Goal: Information Seeking & Learning: Compare options

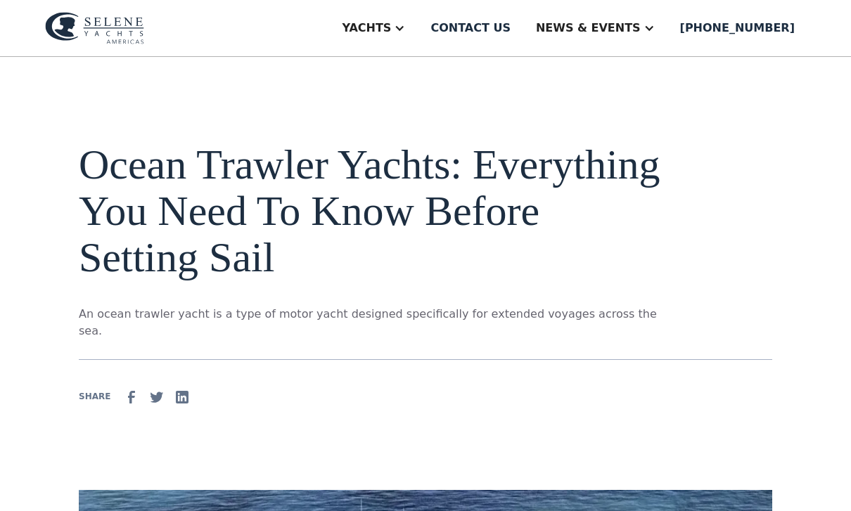
click at [391, 31] on div "Yachts" at bounding box center [366, 28] width 49 height 17
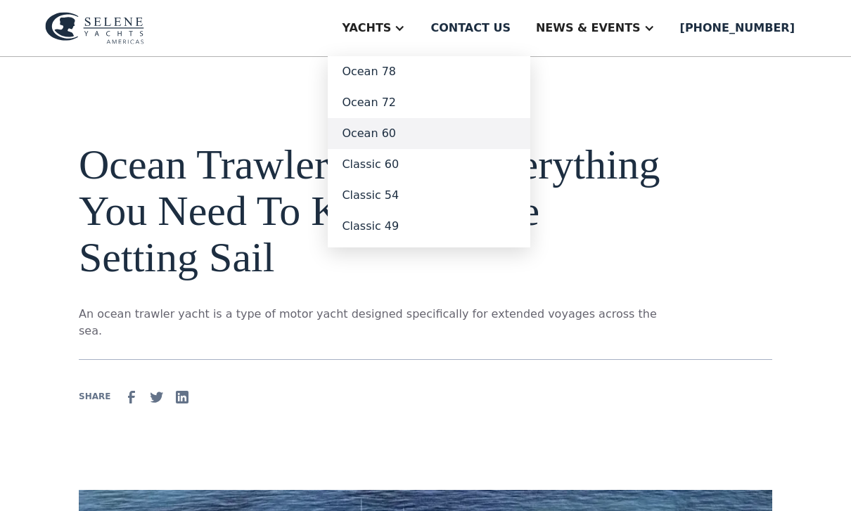
click at [409, 137] on link "Ocean 60" at bounding box center [429, 133] width 203 height 31
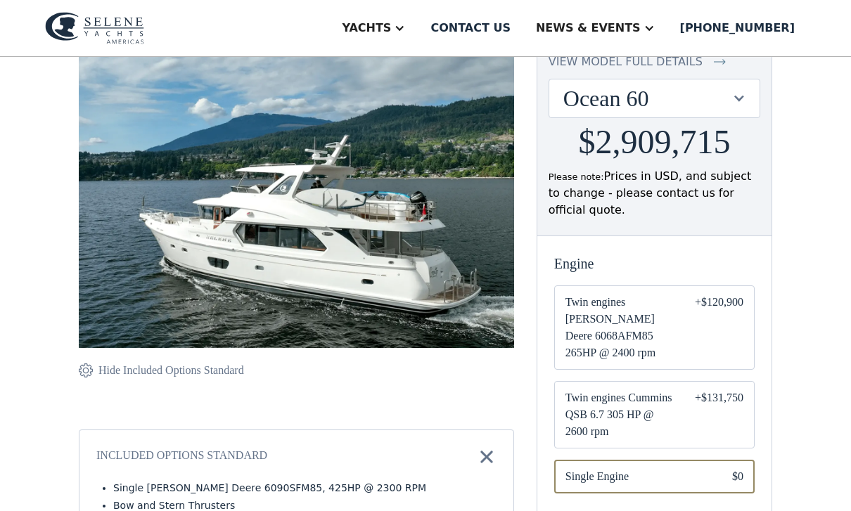
scroll to position [162, 0]
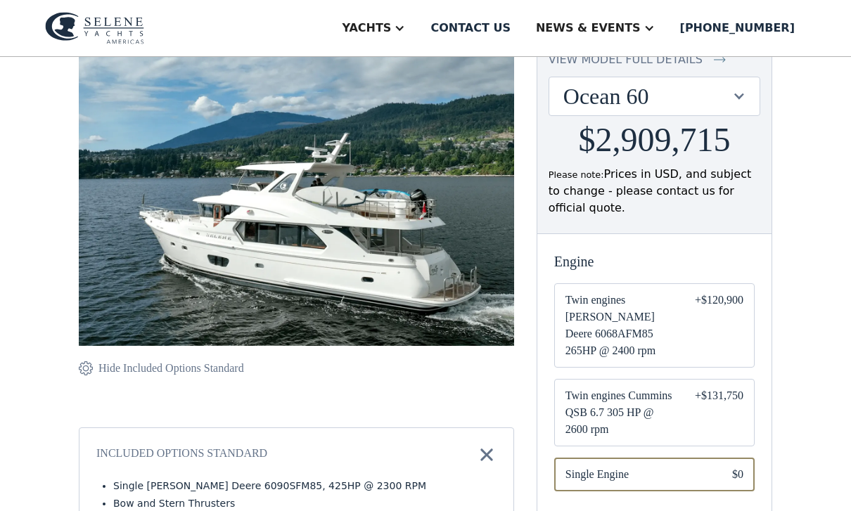
click at [715, 315] on div "+$120,900" at bounding box center [719, 326] width 49 height 68
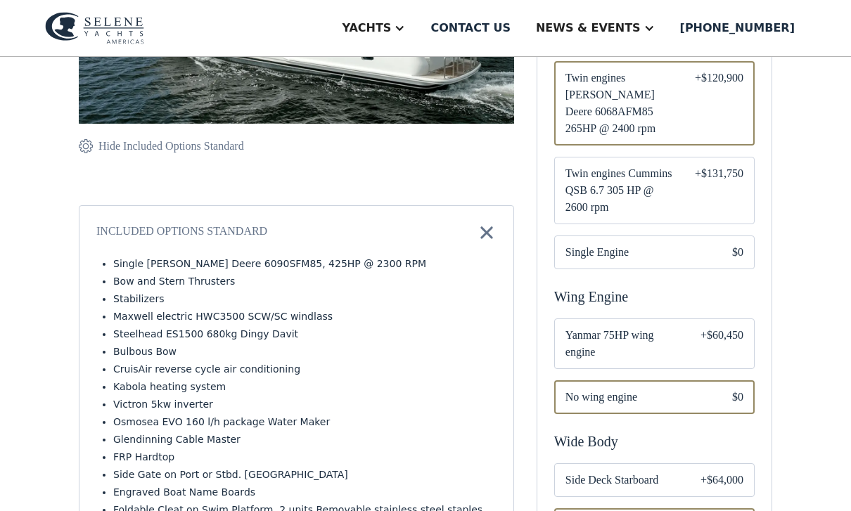
scroll to position [385, 0]
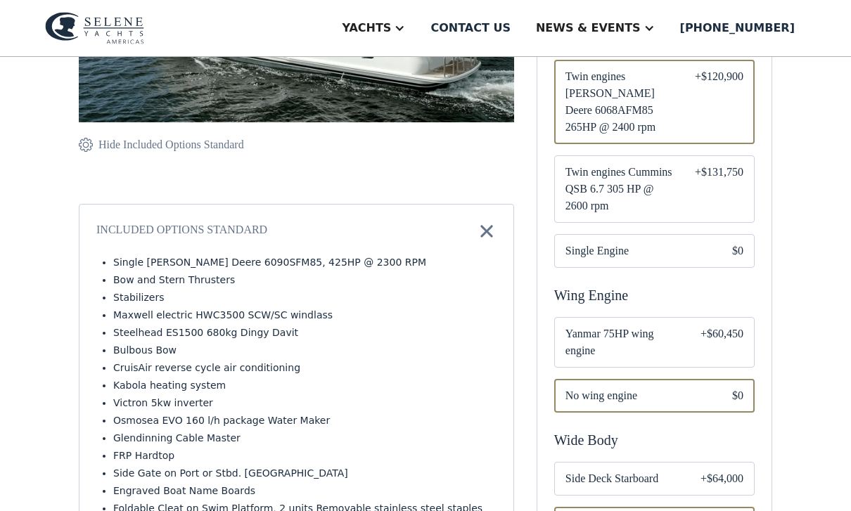
click at [708, 326] on div "+$60,450" at bounding box center [722, 343] width 43 height 34
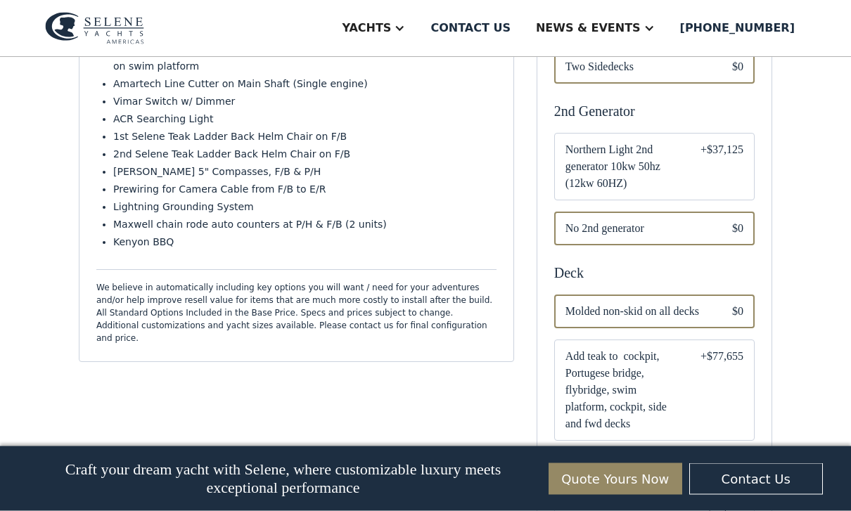
scroll to position [854, 0]
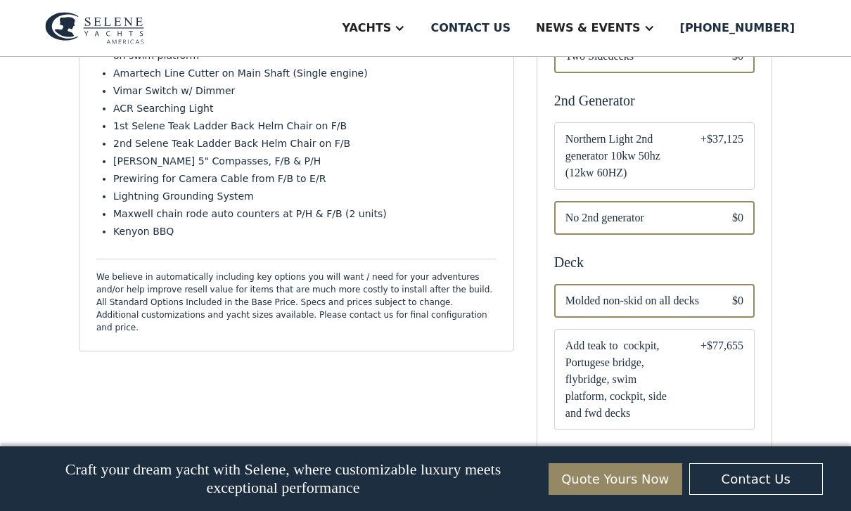
click at [722, 137] on div "+$37,125" at bounding box center [722, 156] width 43 height 51
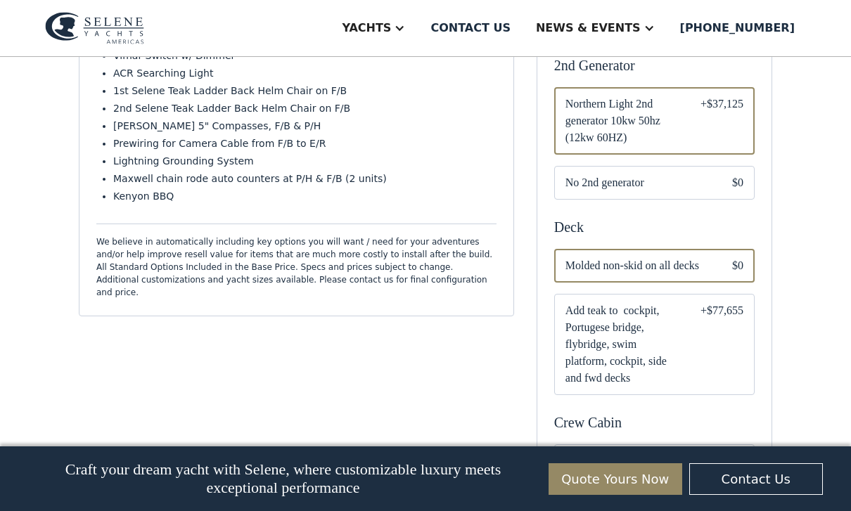
scroll to position [892, 0]
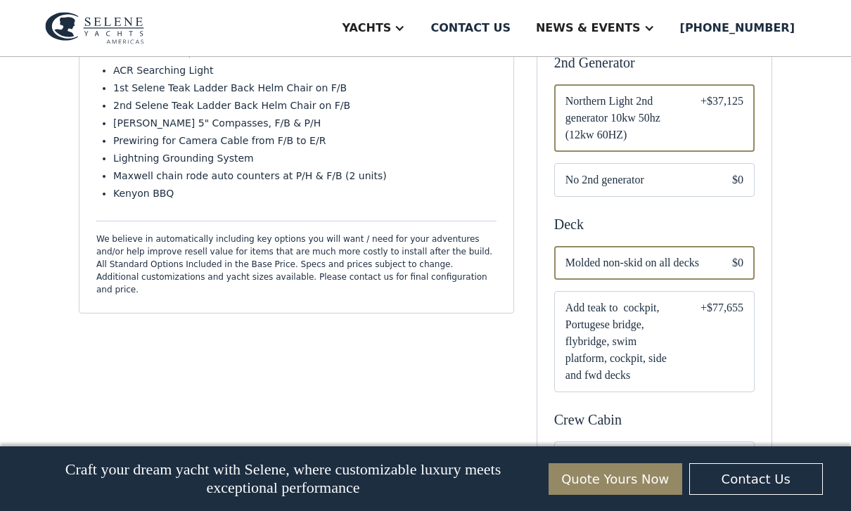
click at [722, 339] on div "+$77,655" at bounding box center [722, 342] width 43 height 84
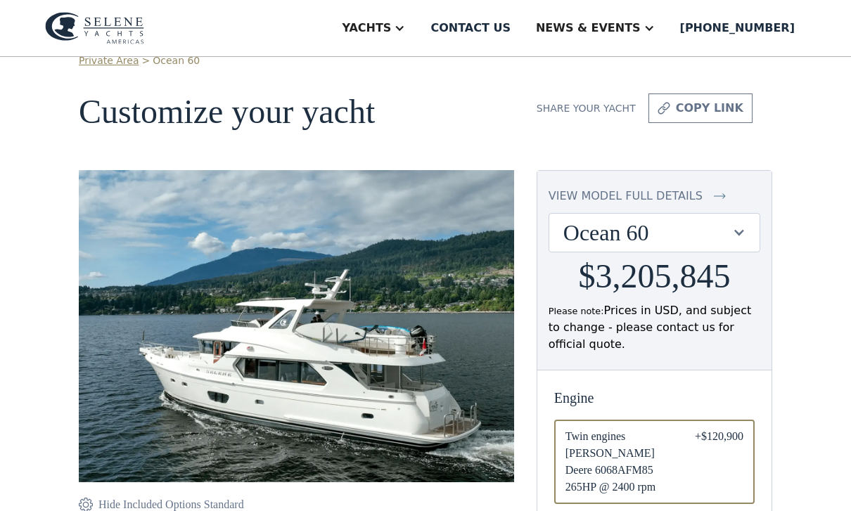
scroll to position [34, 0]
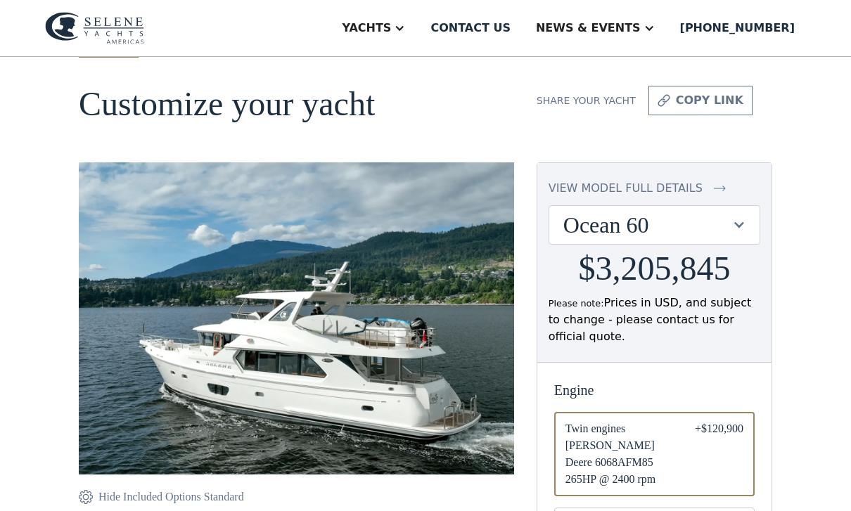
click at [725, 222] on div "Ocean 60" at bounding box center [647, 225] width 168 height 27
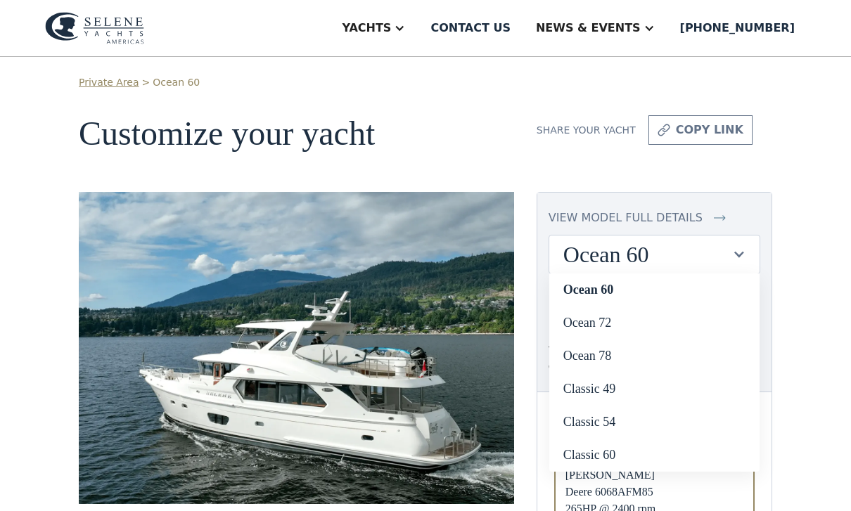
scroll to position [6, 0]
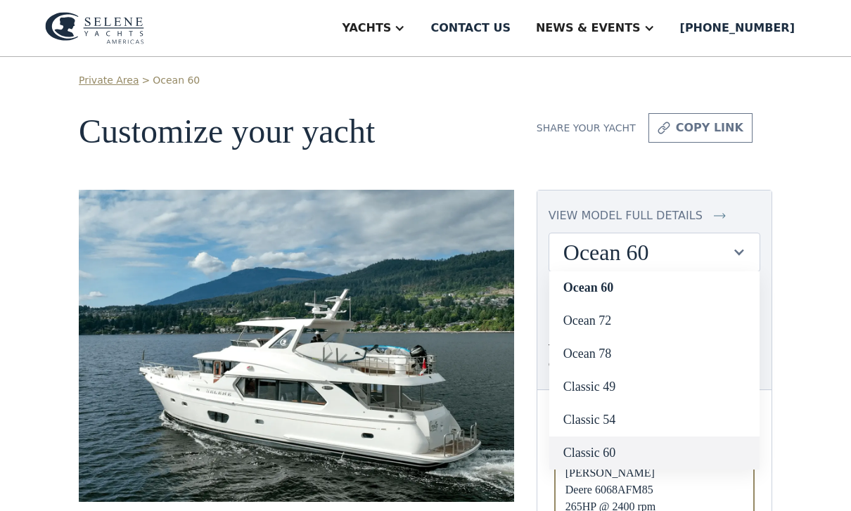
click at [620, 448] on link "Classic 60" at bounding box center [654, 453] width 210 height 33
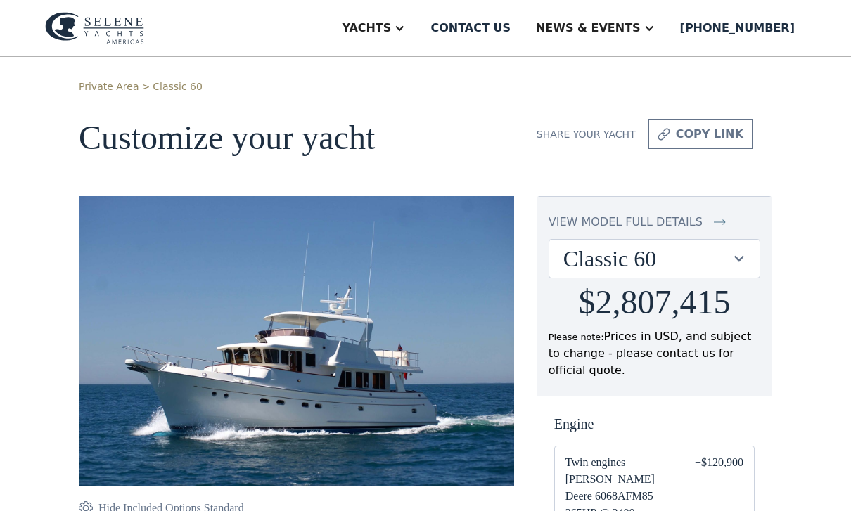
click at [710, 262] on div "Classic 60" at bounding box center [647, 258] width 168 height 27
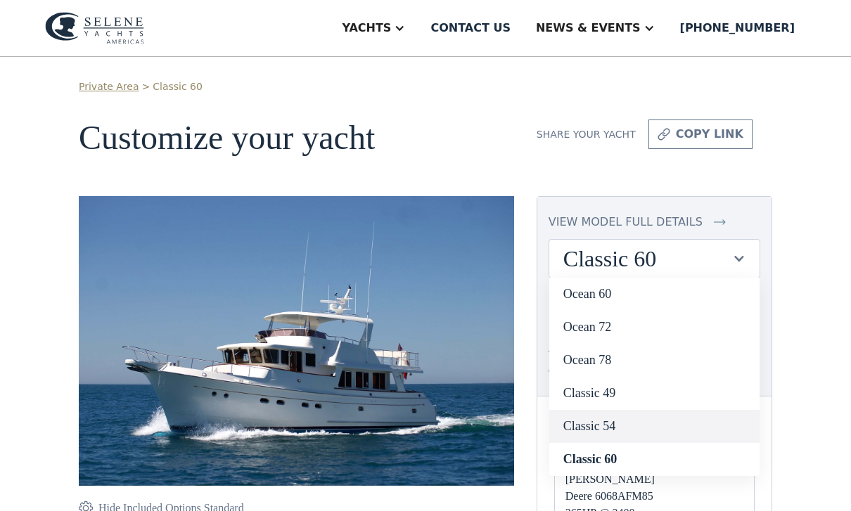
click at [629, 426] on link "Classic 54" at bounding box center [654, 426] width 210 height 33
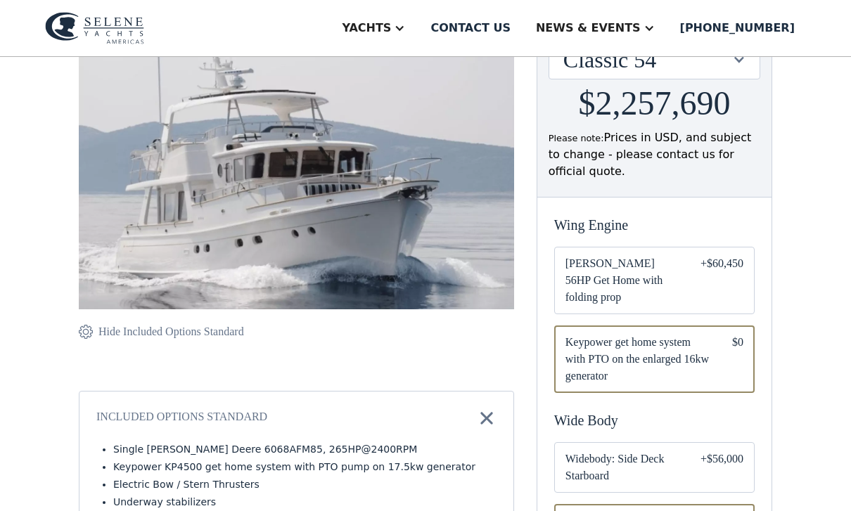
scroll to position [201, 0]
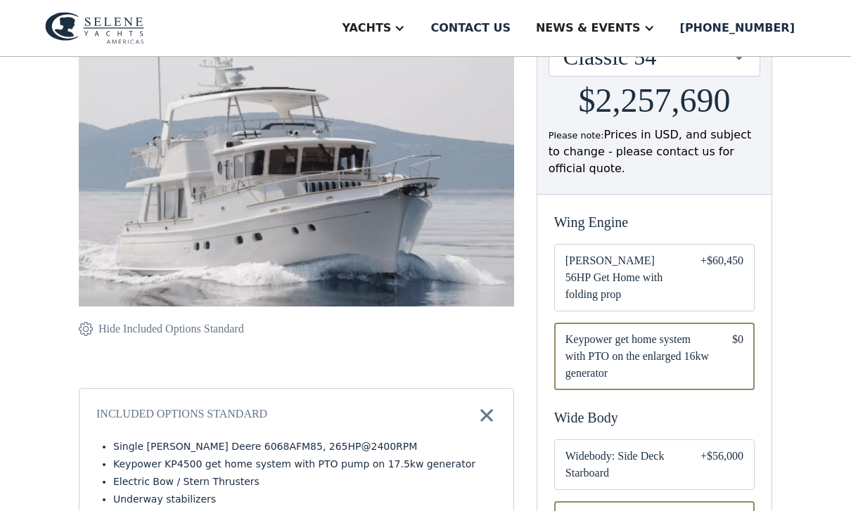
click at [701, 260] on div "+$60,450" at bounding box center [722, 278] width 43 height 51
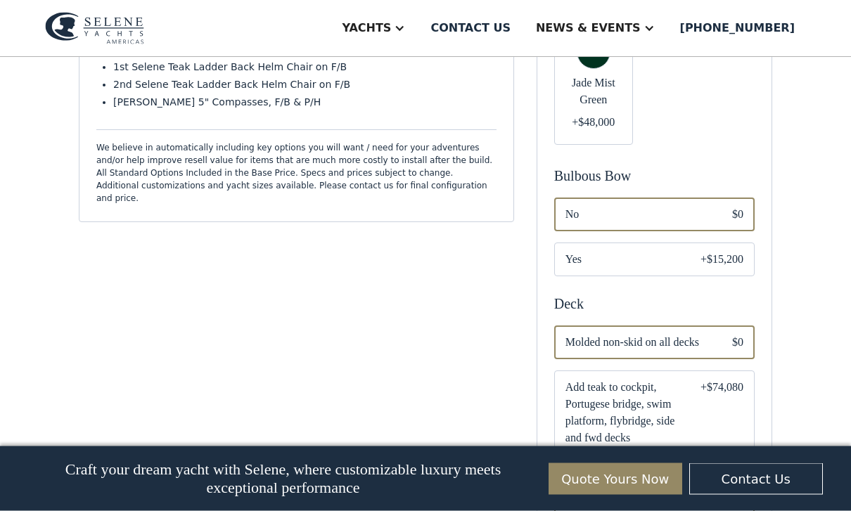
scroll to position [900, 0]
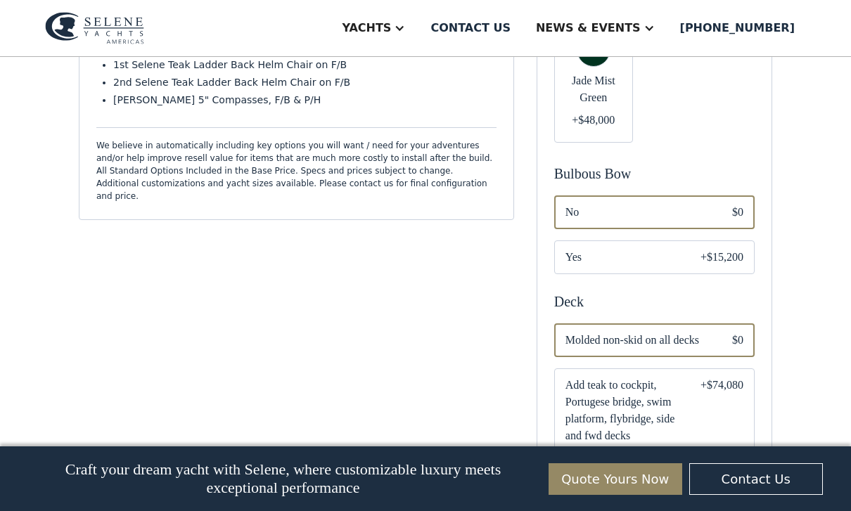
click at [734, 249] on div "+$15,200" at bounding box center [722, 257] width 43 height 17
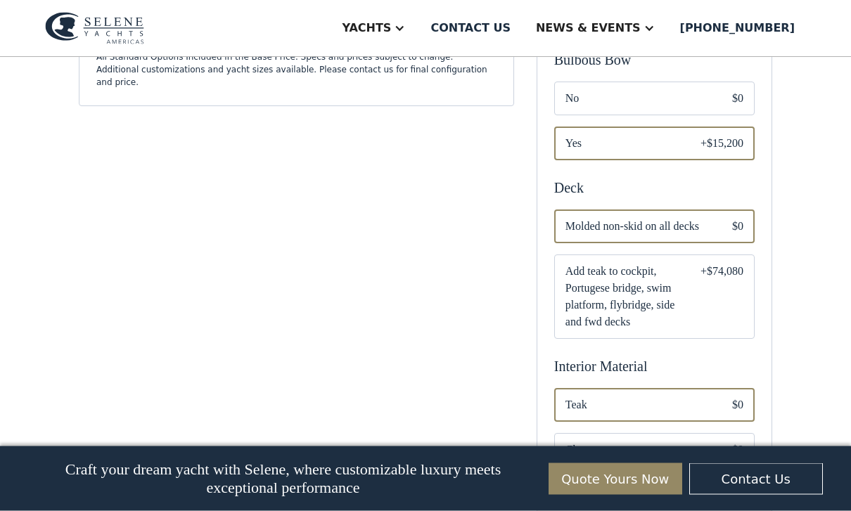
scroll to position [994, 0]
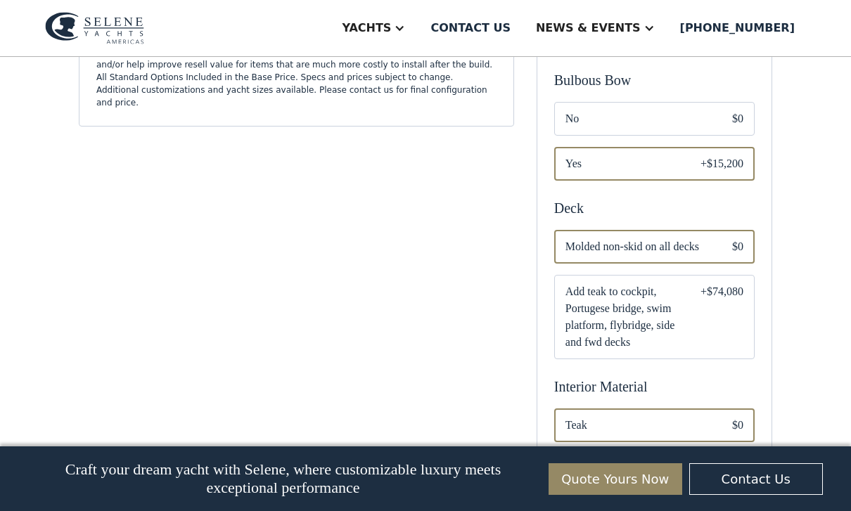
click at [721, 290] on div "+$74,080" at bounding box center [722, 317] width 43 height 68
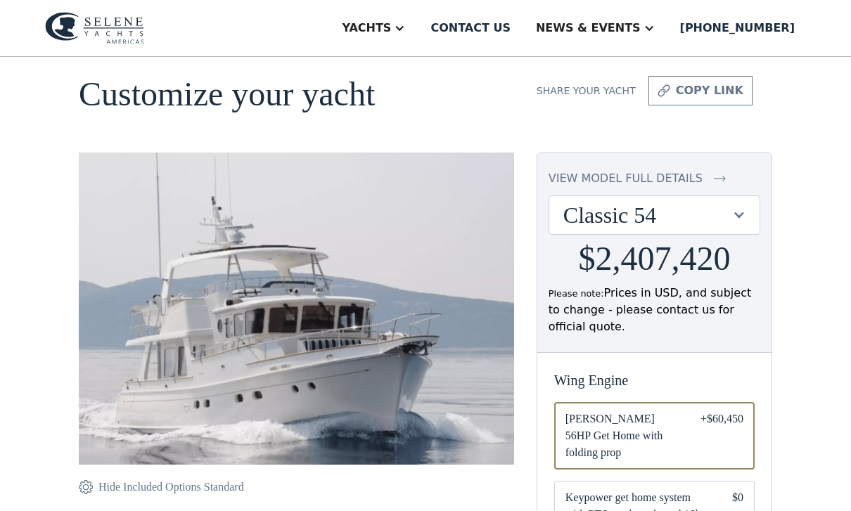
scroll to position [49, 0]
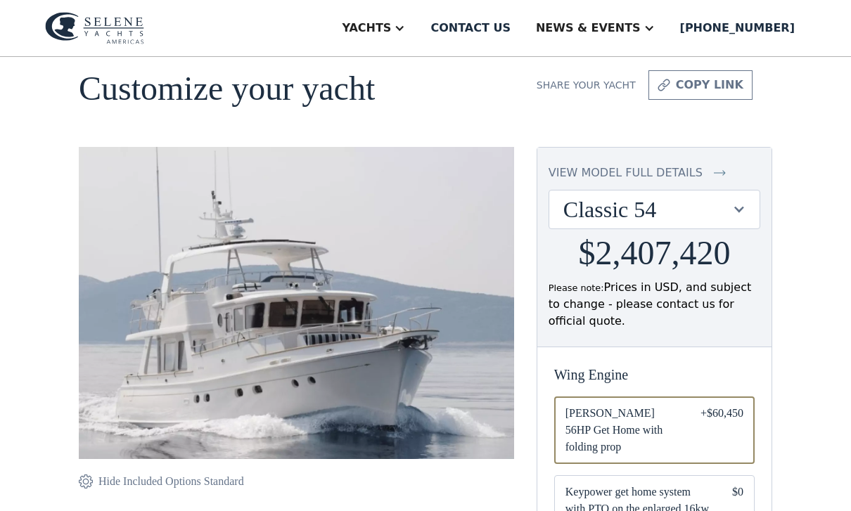
click at [725, 213] on div "Classic 54" at bounding box center [647, 209] width 168 height 27
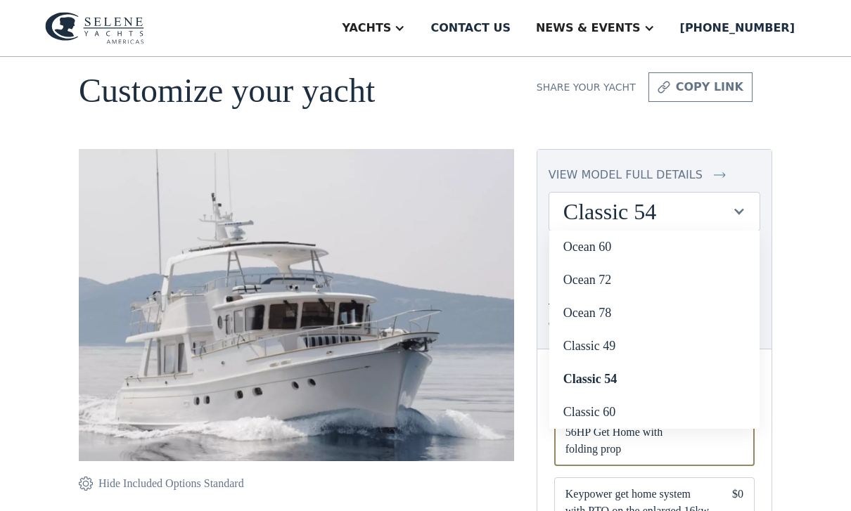
scroll to position [46, 0]
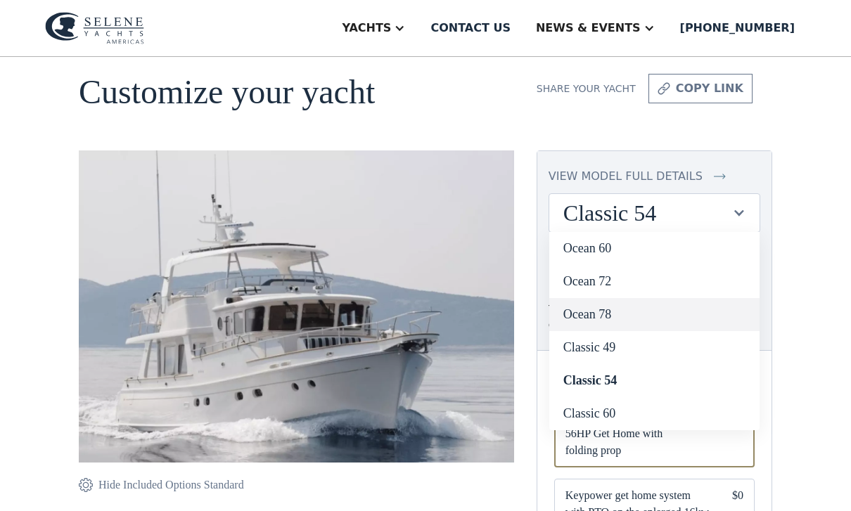
click at [616, 311] on link "Ocean 78" at bounding box center [654, 314] width 210 height 33
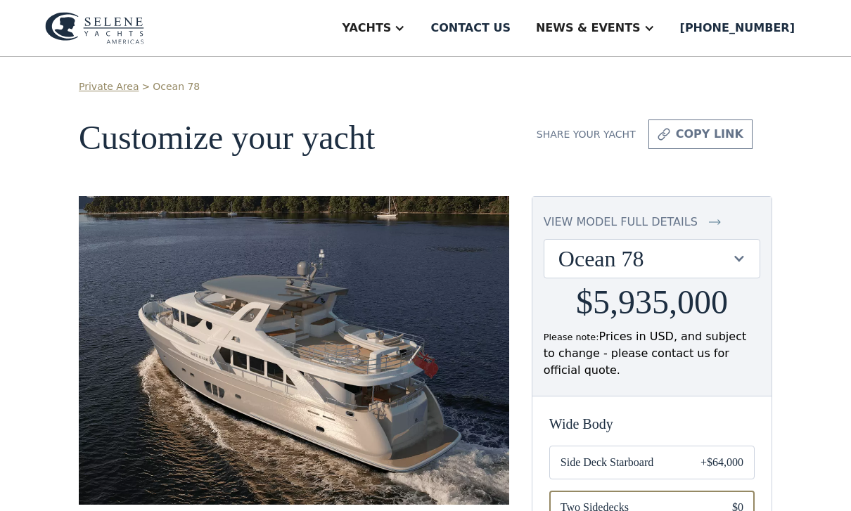
click at [685, 260] on div "Ocean 78" at bounding box center [645, 258] width 173 height 27
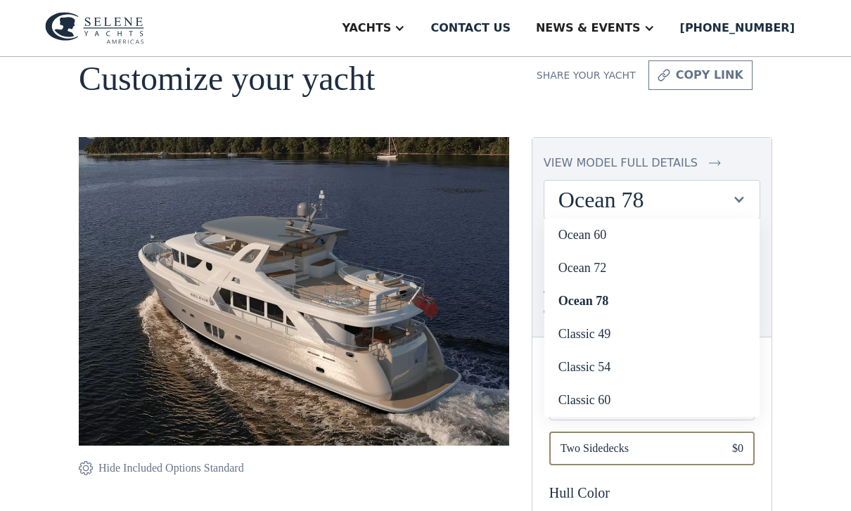
scroll to position [58, 0]
click at [608, 366] on link "Classic 54" at bounding box center [651, 368] width 215 height 33
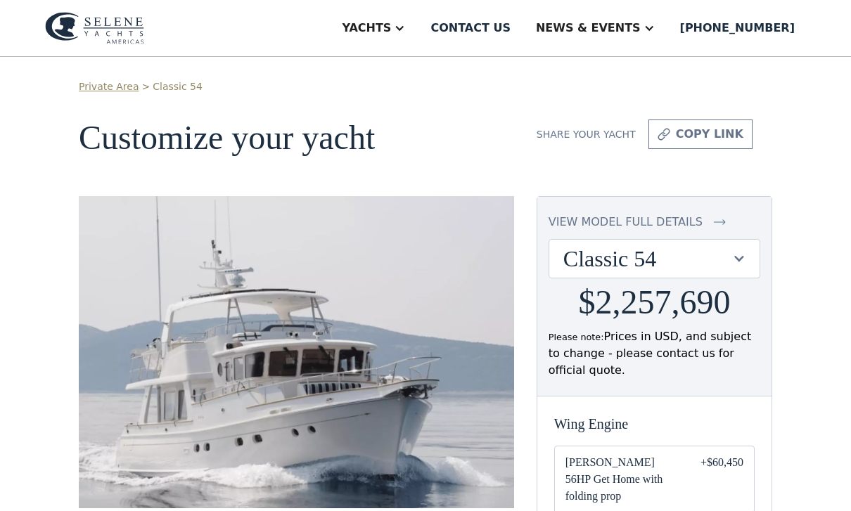
click at [734, 253] on div at bounding box center [738, 258] width 13 height 13
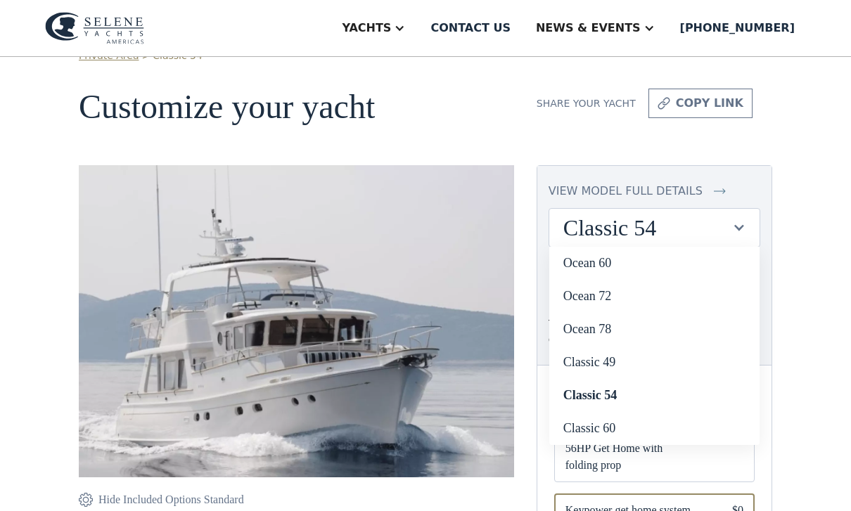
scroll to position [36, 0]
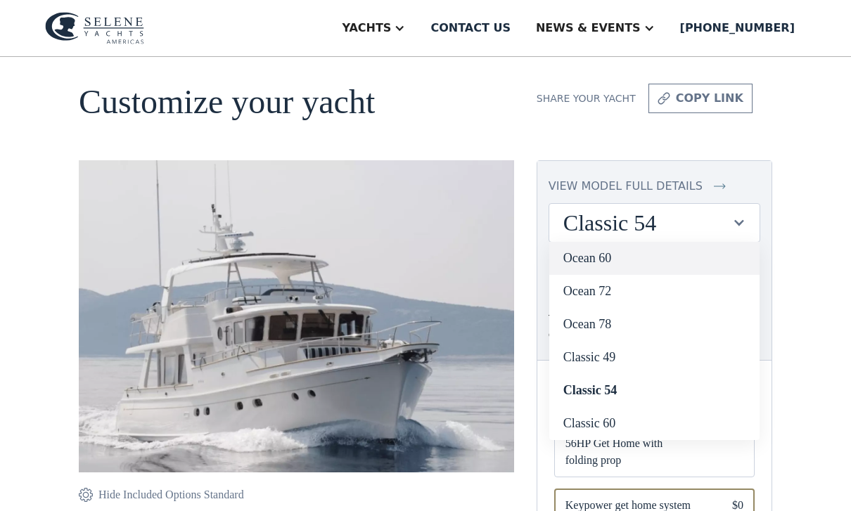
click at [602, 258] on link "Ocean 60" at bounding box center [654, 258] width 210 height 33
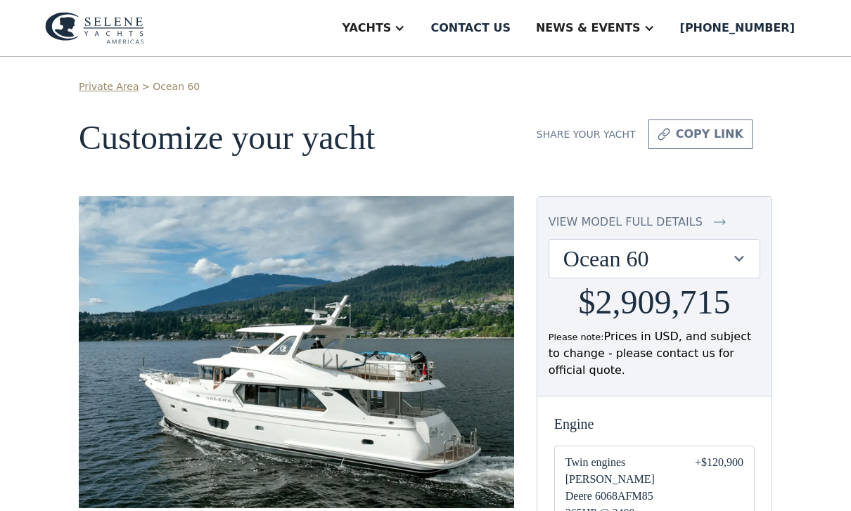
click at [670, 215] on div "view model full details" at bounding box center [626, 222] width 154 height 17
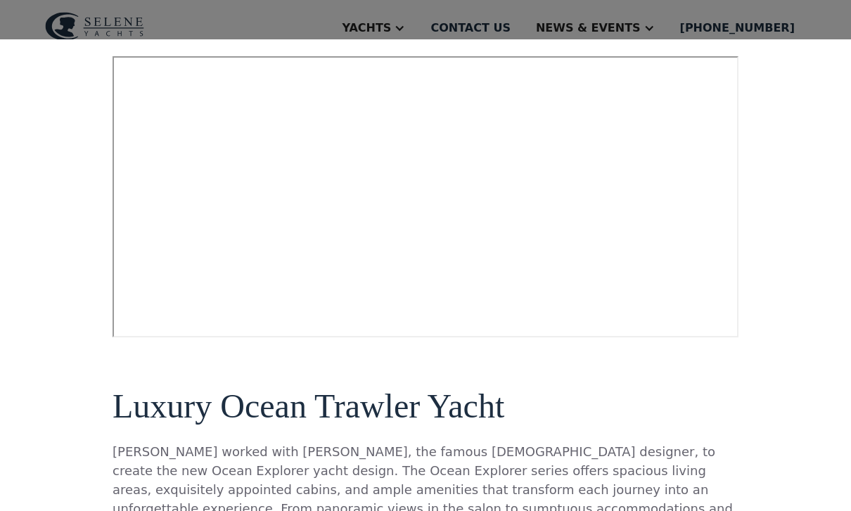
scroll to position [739, 0]
